Goal: Task Accomplishment & Management: Manage account settings

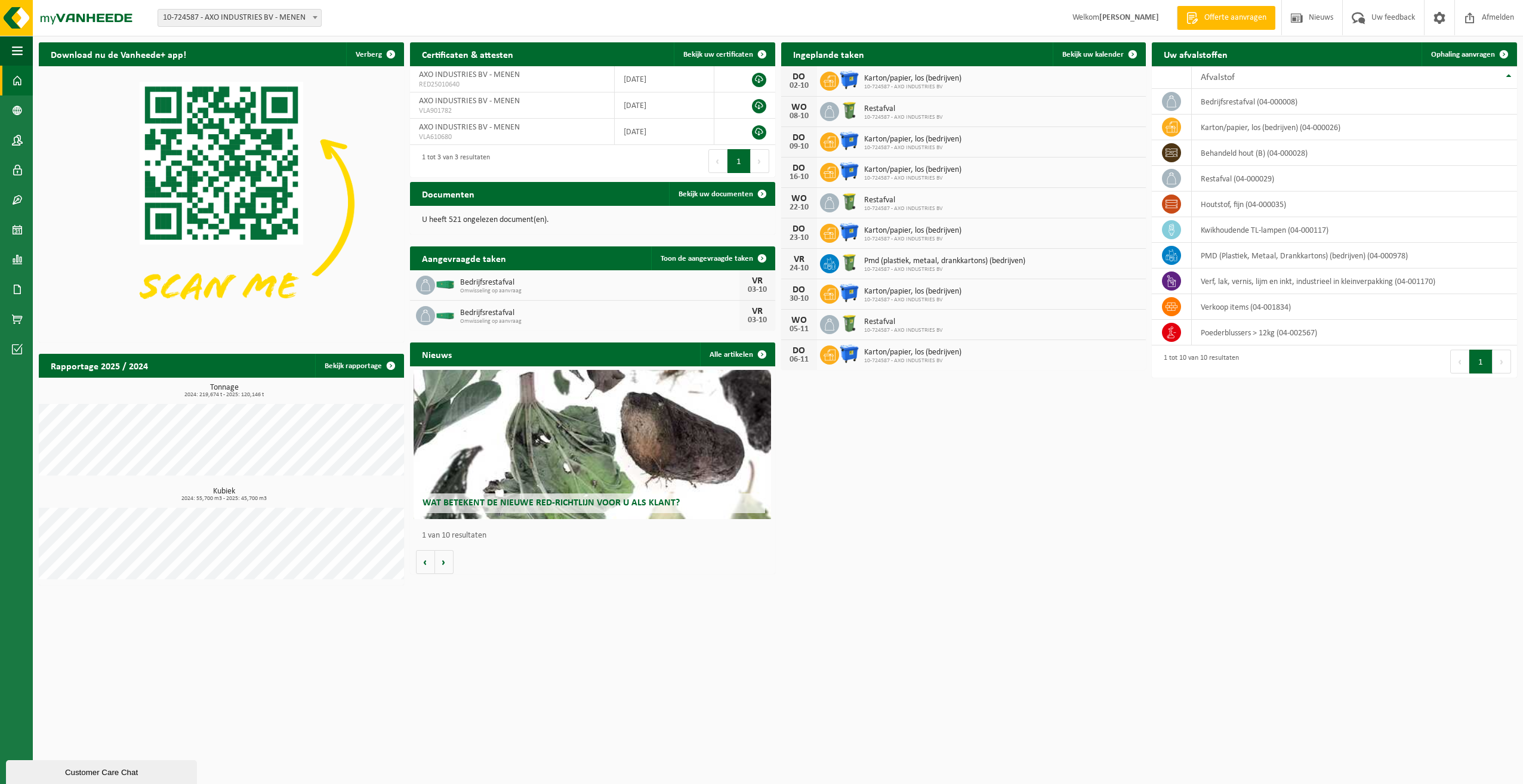
click at [1218, 464] on div "Download nu de Vanheede+ app! Verberg Certificaten & attesten Bekijk uw certifi…" at bounding box center [778, 313] width 1485 height 555
click at [1100, 18] on strong "Geert Vannieuwenhuyze" at bounding box center [1129, 18] width 59 height 9
click at [1494, 21] on span "Afmelden" at bounding box center [1498, 17] width 38 height 35
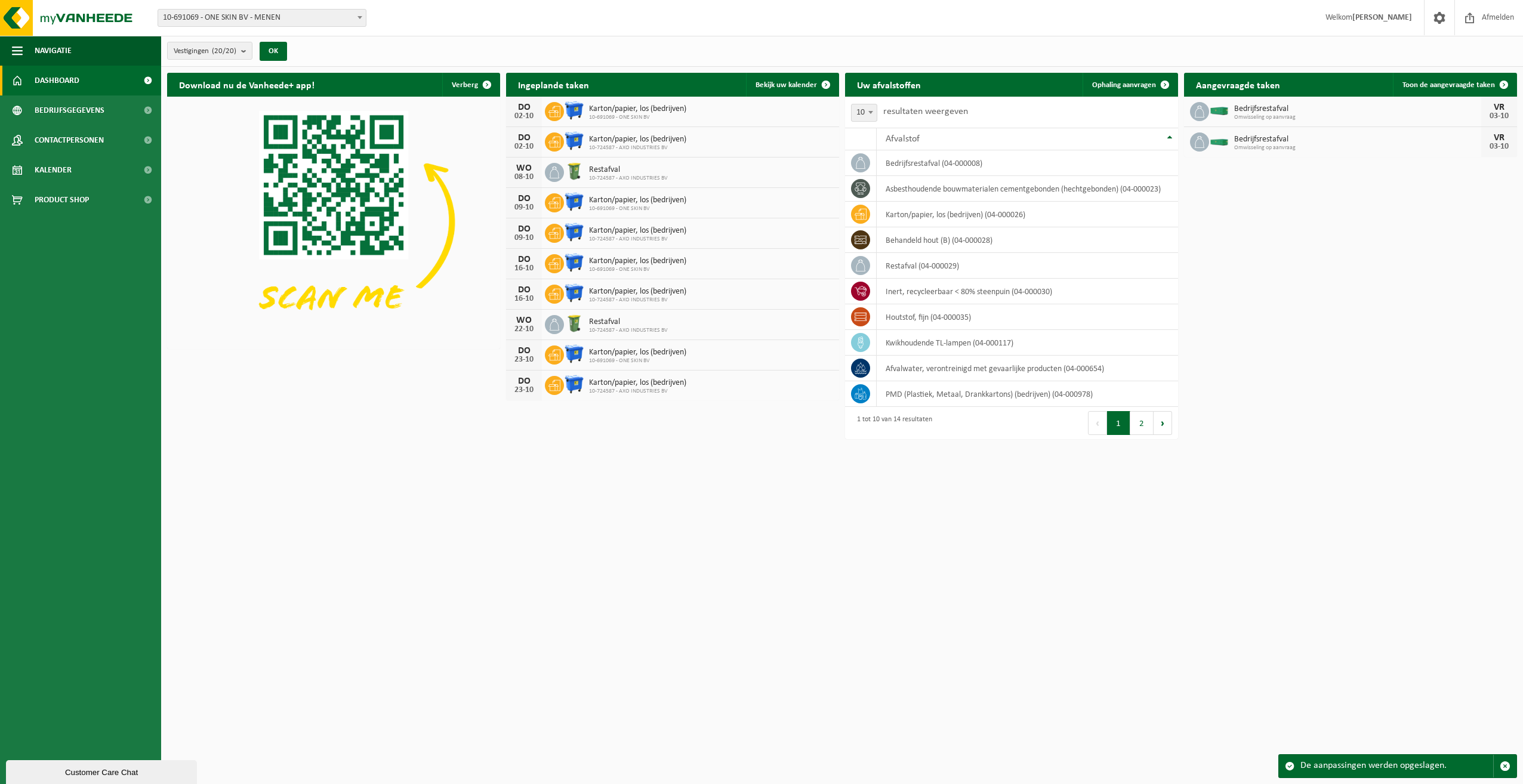
drag, startPoint x: 767, startPoint y: 587, endPoint x: 741, endPoint y: 581, distance: 26.7
click at [767, 587] on html "Vestiging: 10-691069 - ONE SKIN BV - MENEN 10-724587 - AXO INDUSTRIES BV - MENE…" at bounding box center [761, 392] width 1523 height 784
drag, startPoint x: 702, startPoint y: 521, endPoint x: 1188, endPoint y: 197, distance: 584.1
click at [703, 521] on html "Vestiging: 10-691069 - ONE SKIN BV - MENEN 10-724587 - AXO INDUSTRIES BV - MENE…" at bounding box center [761, 392] width 1523 height 784
